Goal: Information Seeking & Learning: Learn about a topic

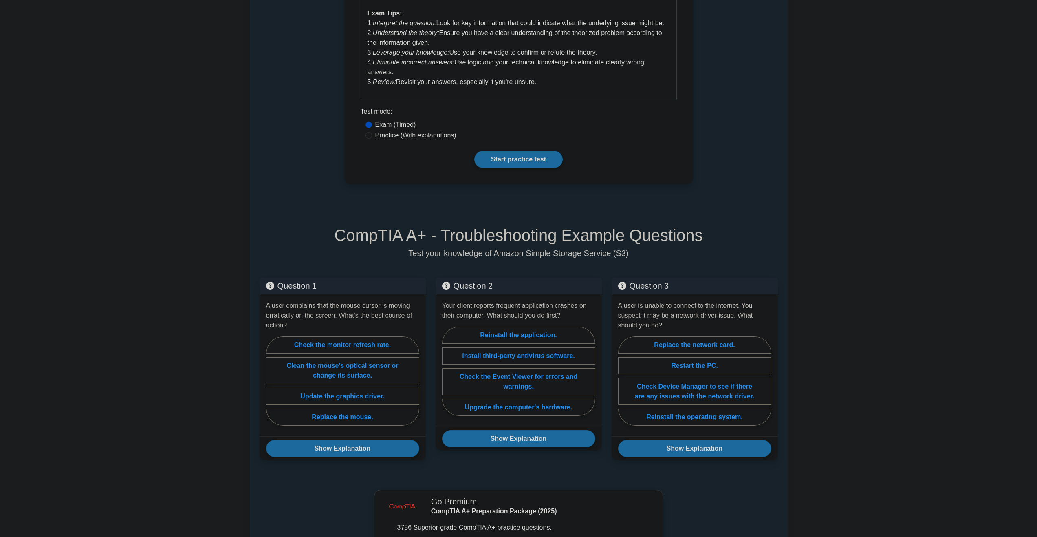
scroll to position [407, 0]
click at [348, 369] on label "Clean the mouse's optical sensor or change its surface." at bounding box center [342, 368] width 153 height 27
click at [271, 378] on input "Clean the mouse's optical sensor or change its surface." at bounding box center [268, 380] width 5 height 5
radio input "true"
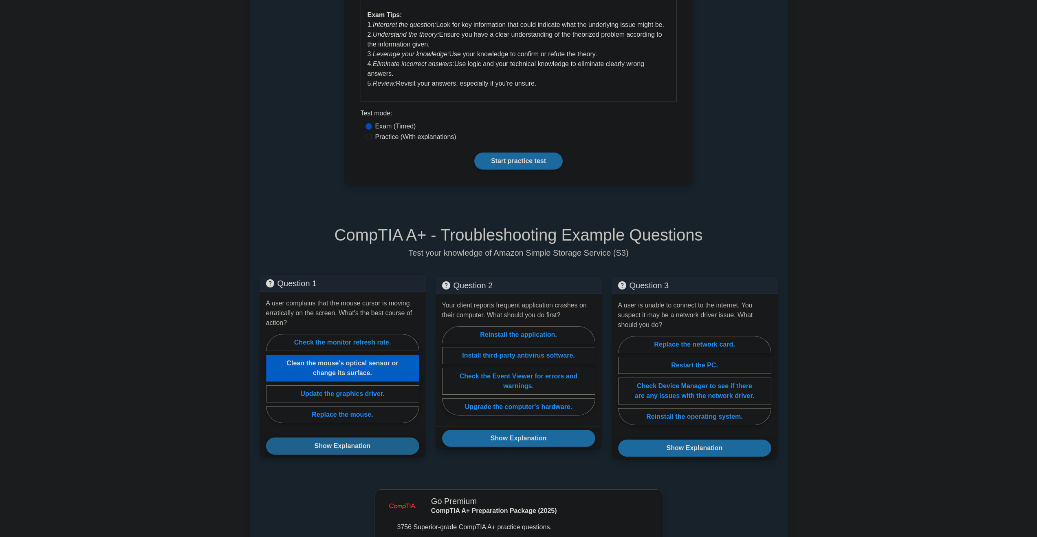
click at [368, 443] on button "Show Explanation" at bounding box center [342, 445] width 153 height 17
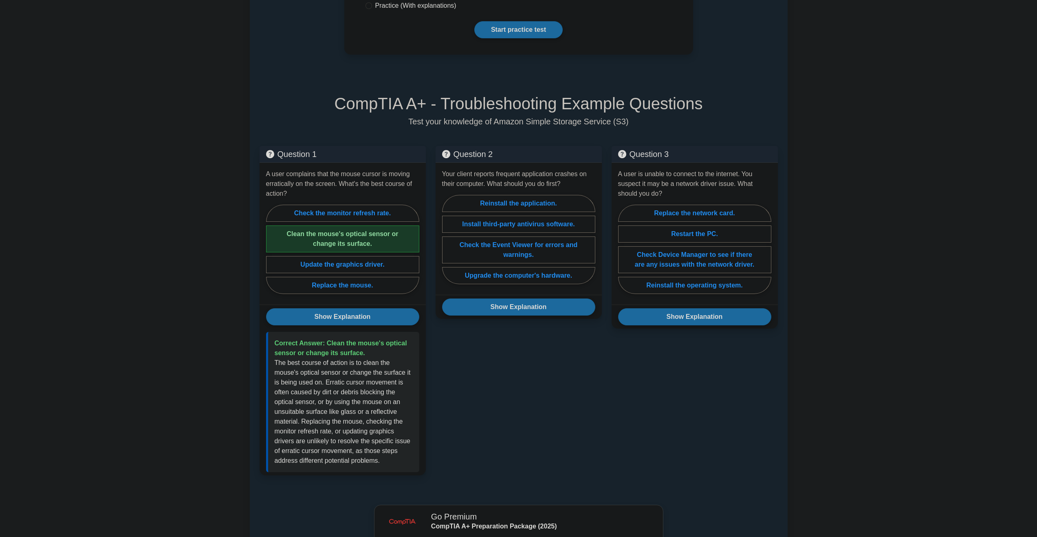
scroll to position [530, 0]
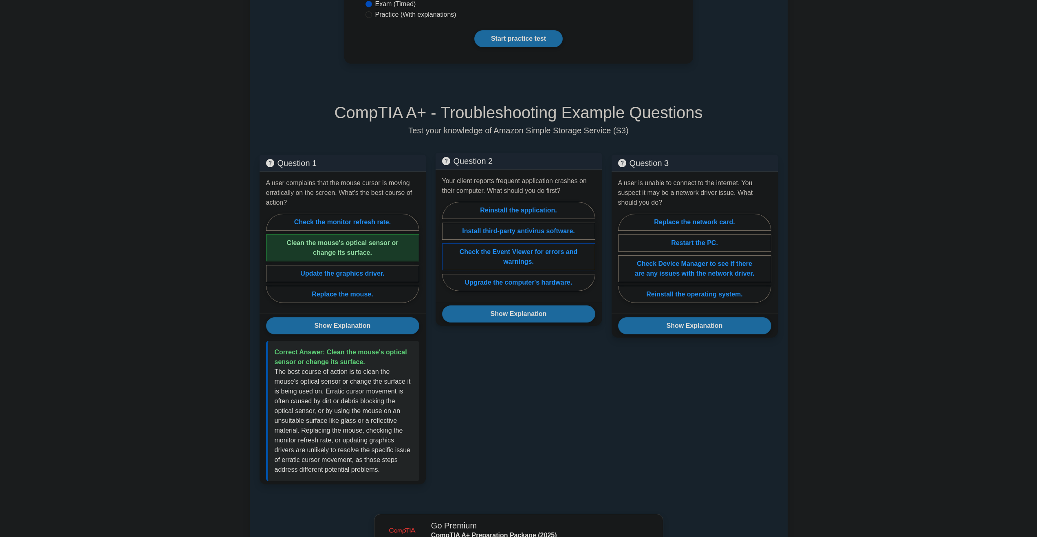
click at [525, 258] on label "Check the Event Viewer for errors and warnings." at bounding box center [518, 256] width 153 height 27
click at [447, 251] on input "Check the Event Viewer for errors and warnings." at bounding box center [444, 248] width 5 height 5
radio input "true"
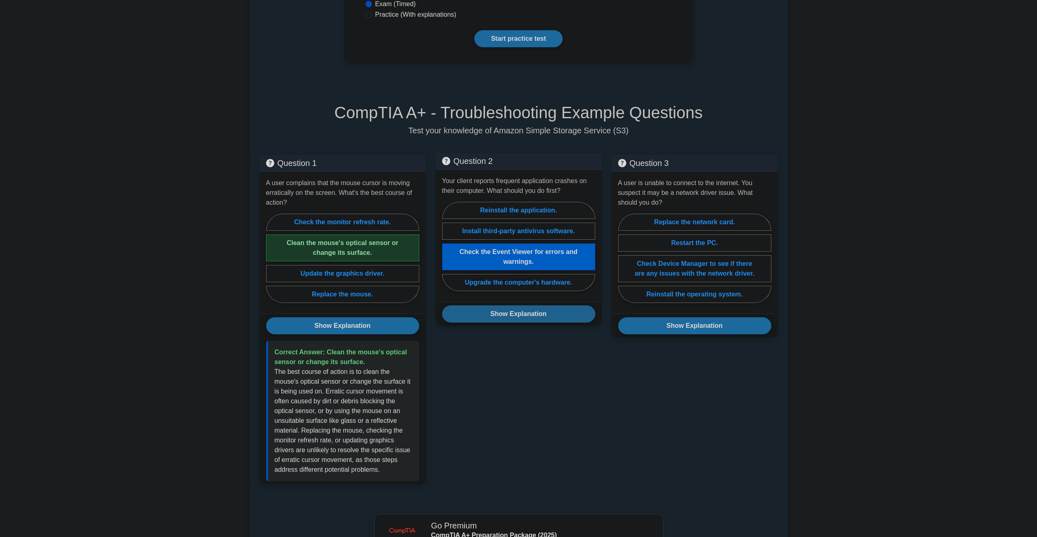
click at [525, 312] on button "Show Explanation" at bounding box center [518, 313] width 153 height 17
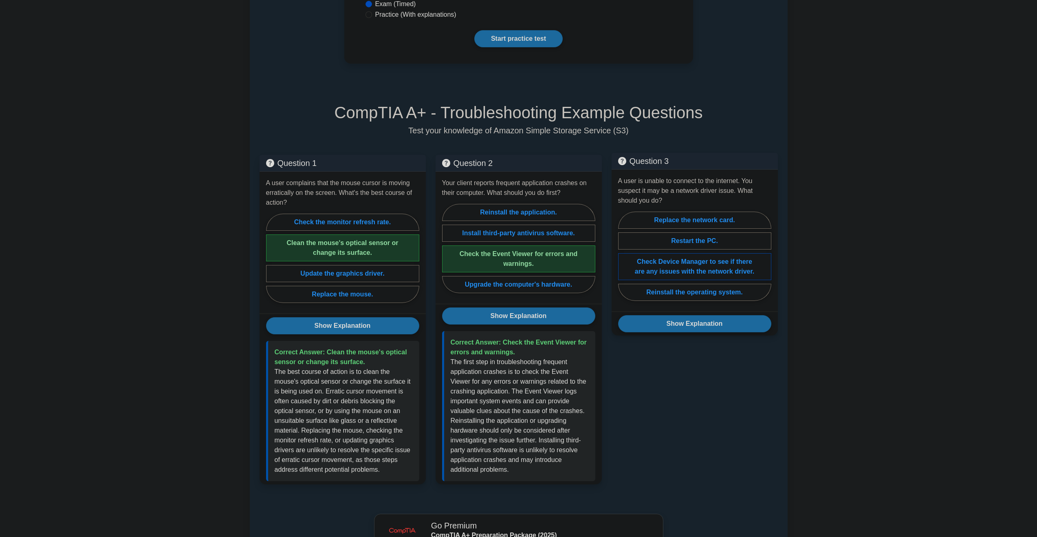
click at [686, 269] on label "Check Device Manager to see if there are any issues with the network driver." at bounding box center [694, 266] width 153 height 27
click at [623, 261] on input "Check Device Manager to see if there are any issues with the network driver." at bounding box center [620, 258] width 5 height 5
radio input "true"
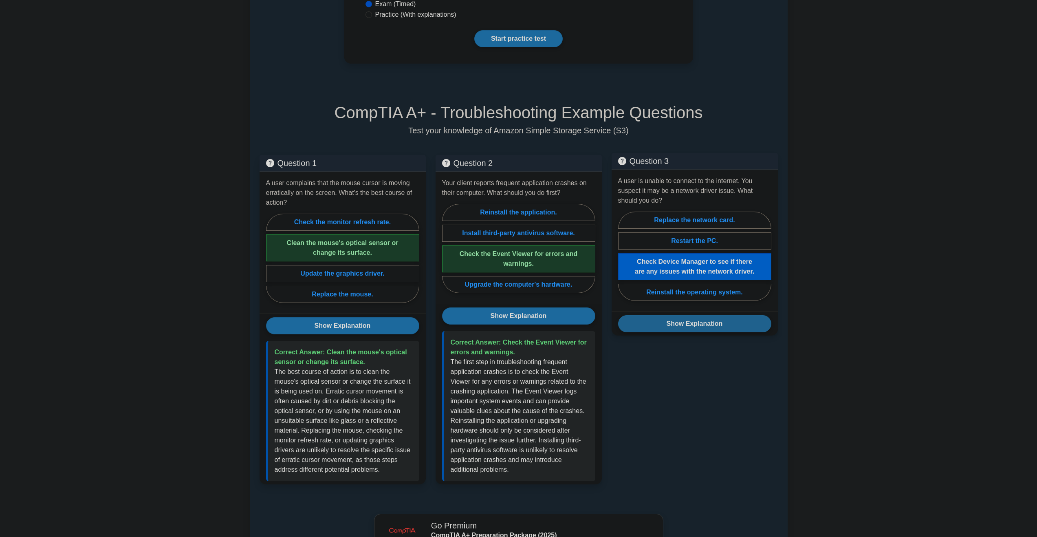
click at [703, 332] on button "Show Explanation" at bounding box center [694, 323] width 153 height 17
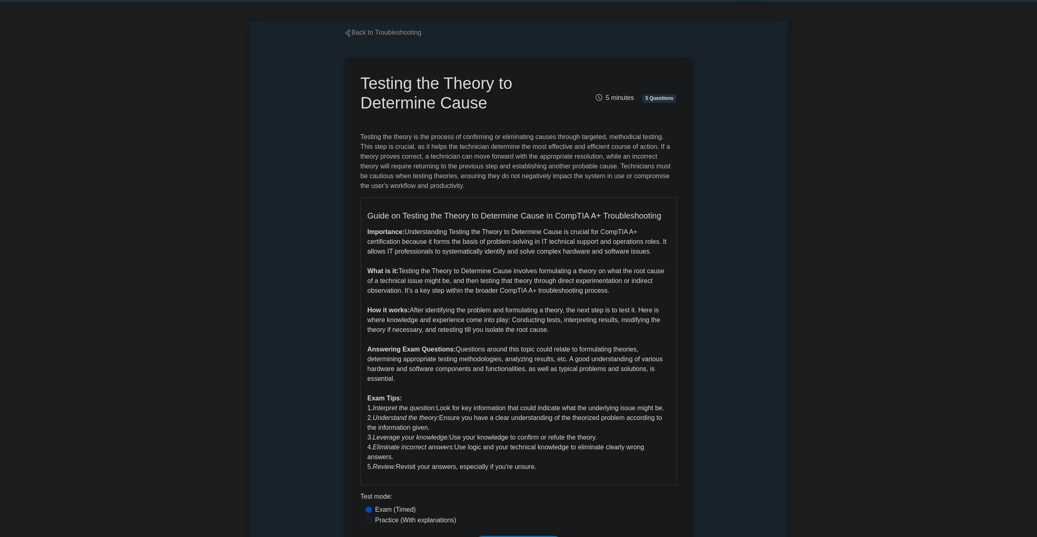
scroll to position [122, 0]
